Goal: Information Seeking & Learning: Learn about a topic

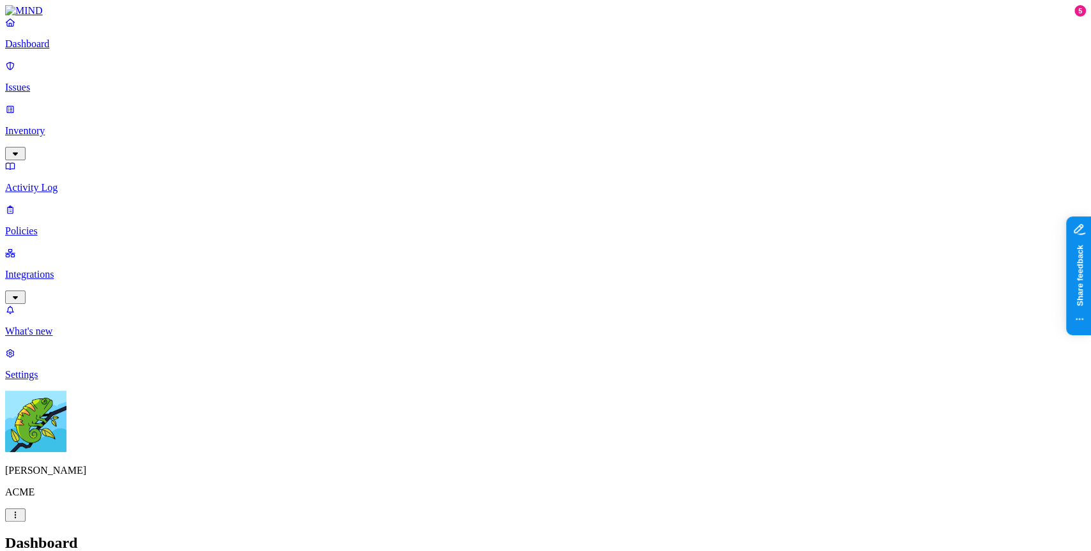
click at [86, 82] on p "Issues" at bounding box center [545, 87] width 1080 height 11
drag, startPoint x: 567, startPoint y: 32, endPoint x: 478, endPoint y: 1, distance: 94.8
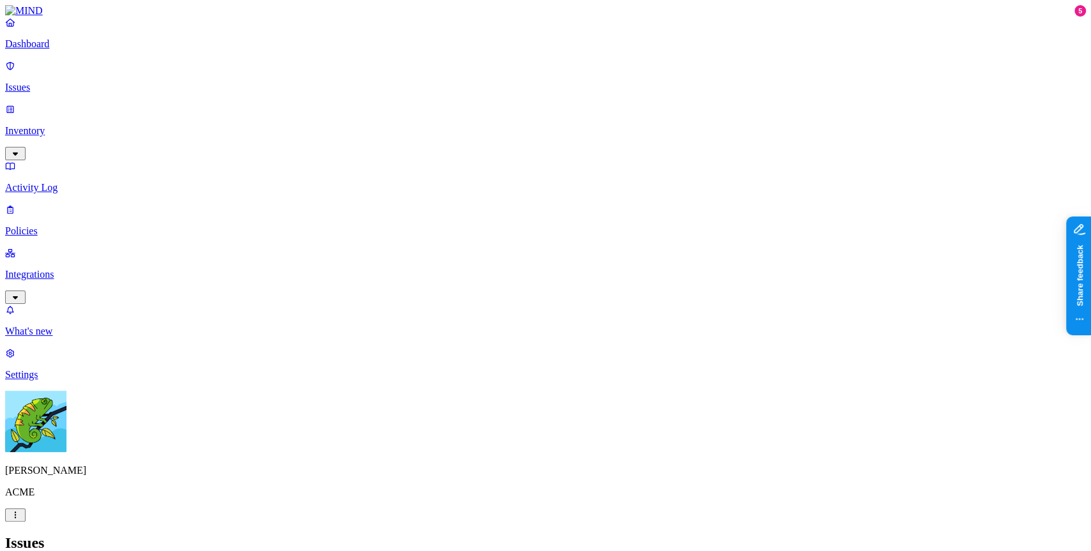
click at [478, 535] on header "Issues All Exposure Exfiltration Insider threat" at bounding box center [545, 558] width 1080 height 46
click at [118, 226] on p "Policies" at bounding box center [545, 231] width 1080 height 11
click at [92, 82] on p "Issues" at bounding box center [545, 87] width 1080 height 11
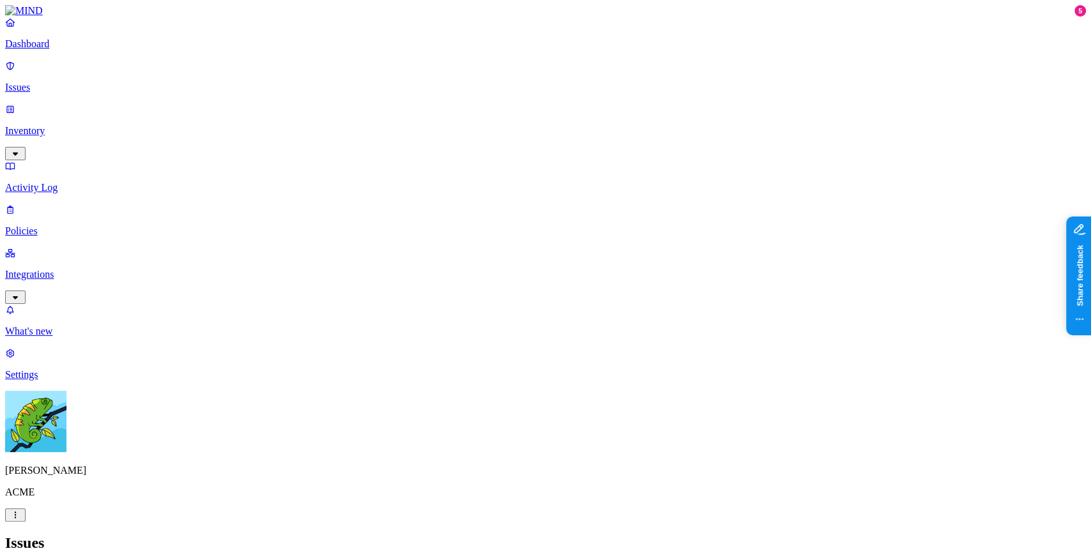
click at [61, 269] on p "Integrations" at bounding box center [545, 274] width 1080 height 11
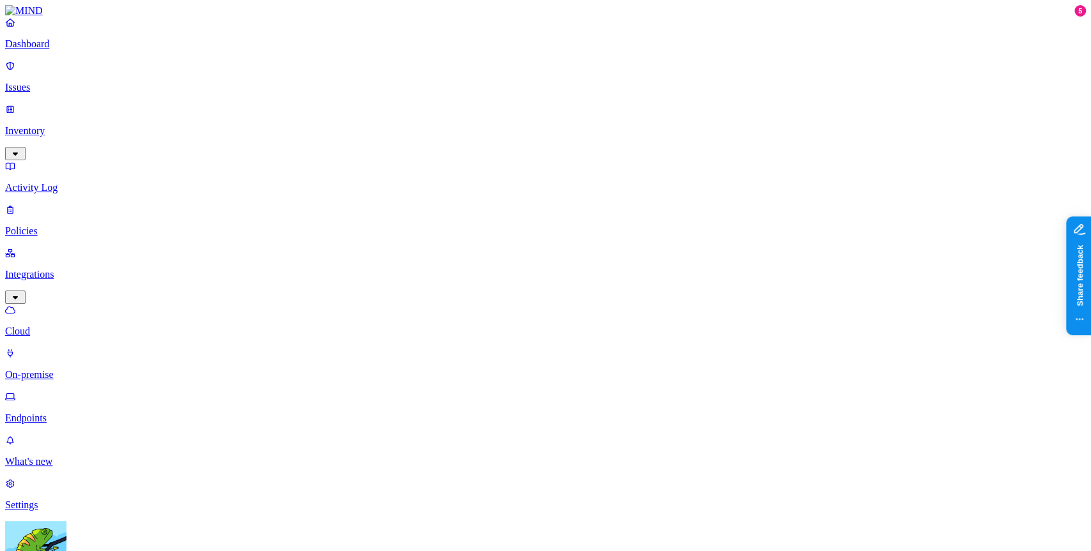
click at [74, 413] on p "Endpoints" at bounding box center [545, 418] width 1080 height 11
